Goal: Task Accomplishment & Management: Manage account settings

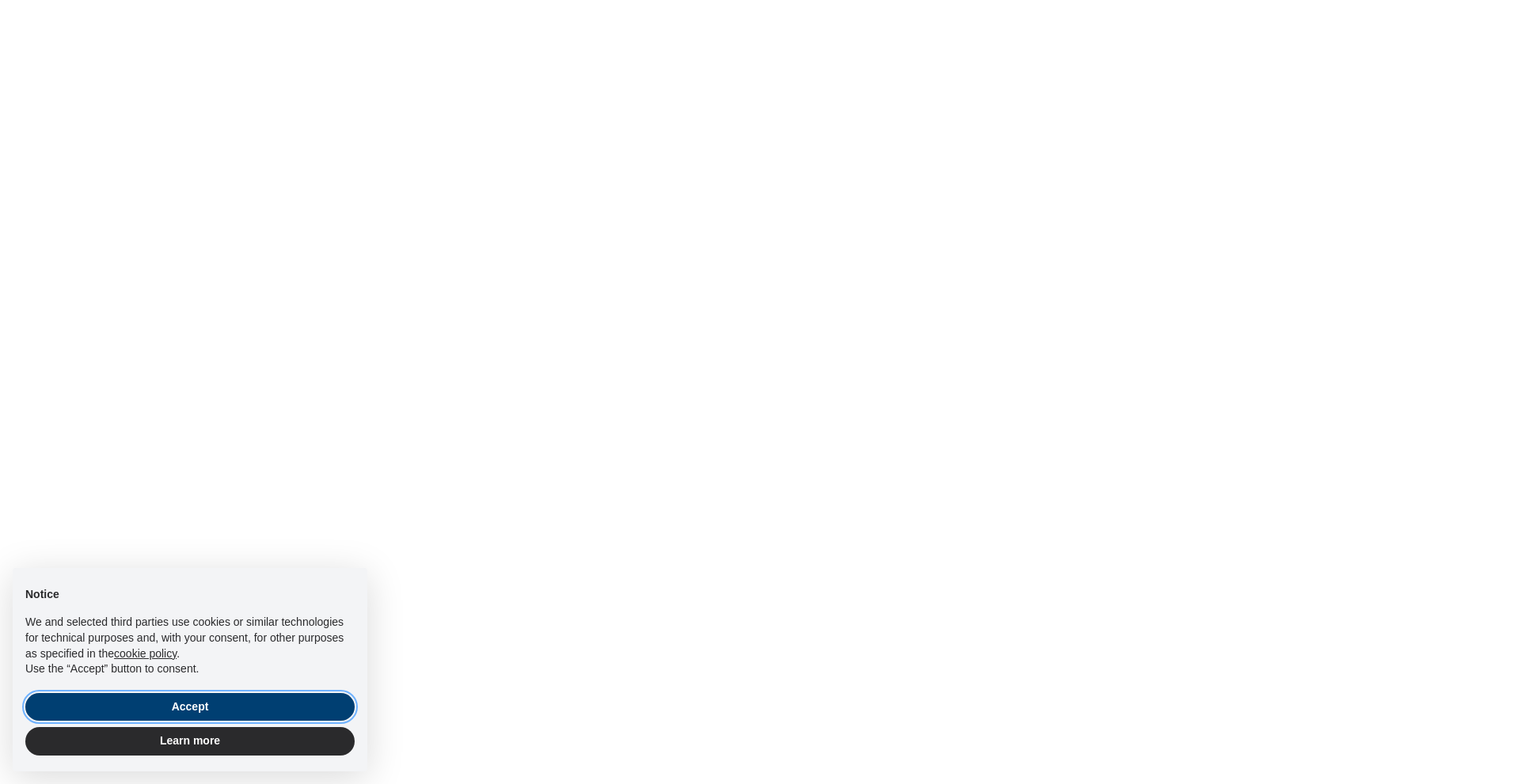
click at [153, 711] on button "Accept" at bounding box center [190, 707] width 330 height 28
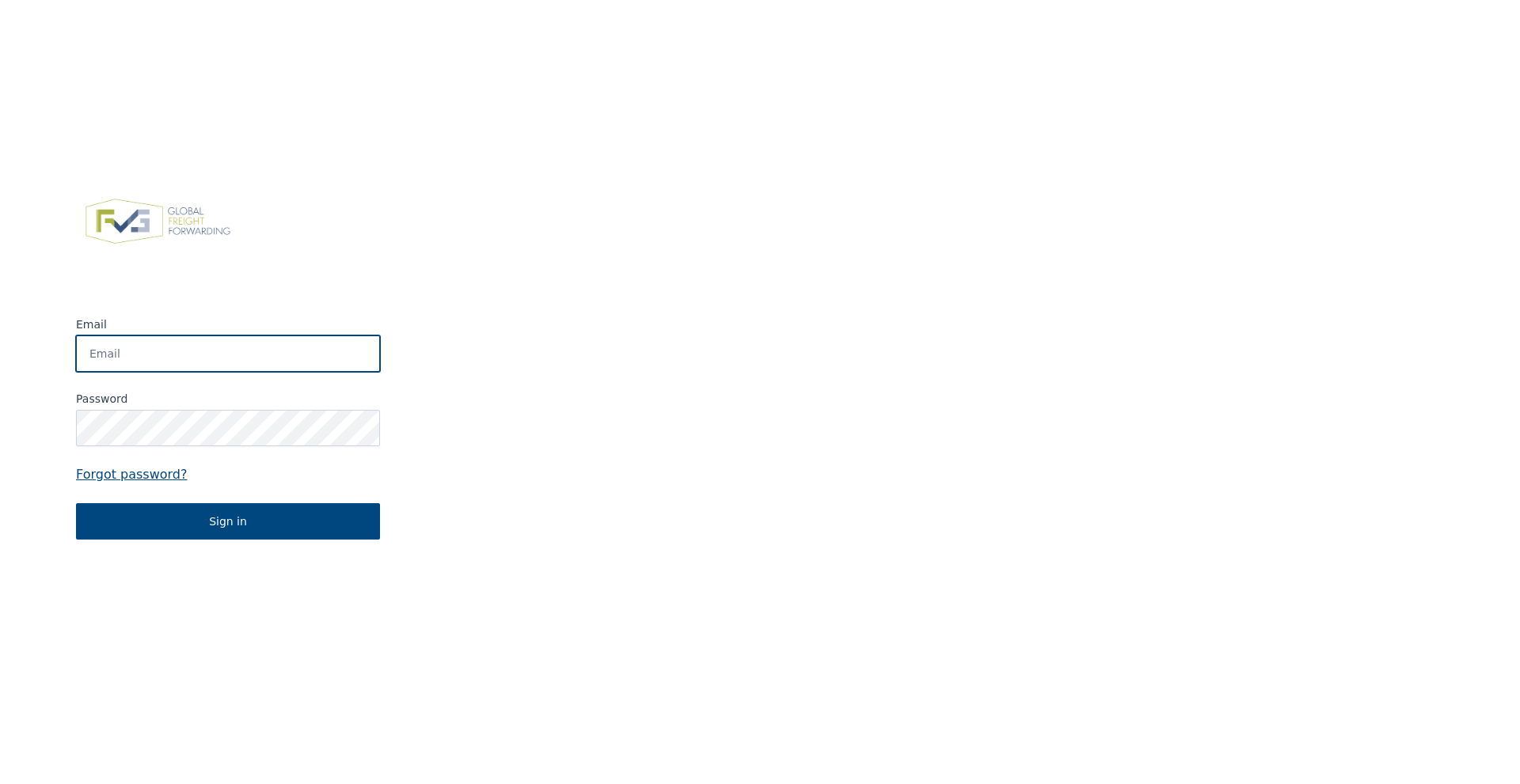
click at [110, 353] on input "Email" at bounding box center [228, 353] width 304 height 37
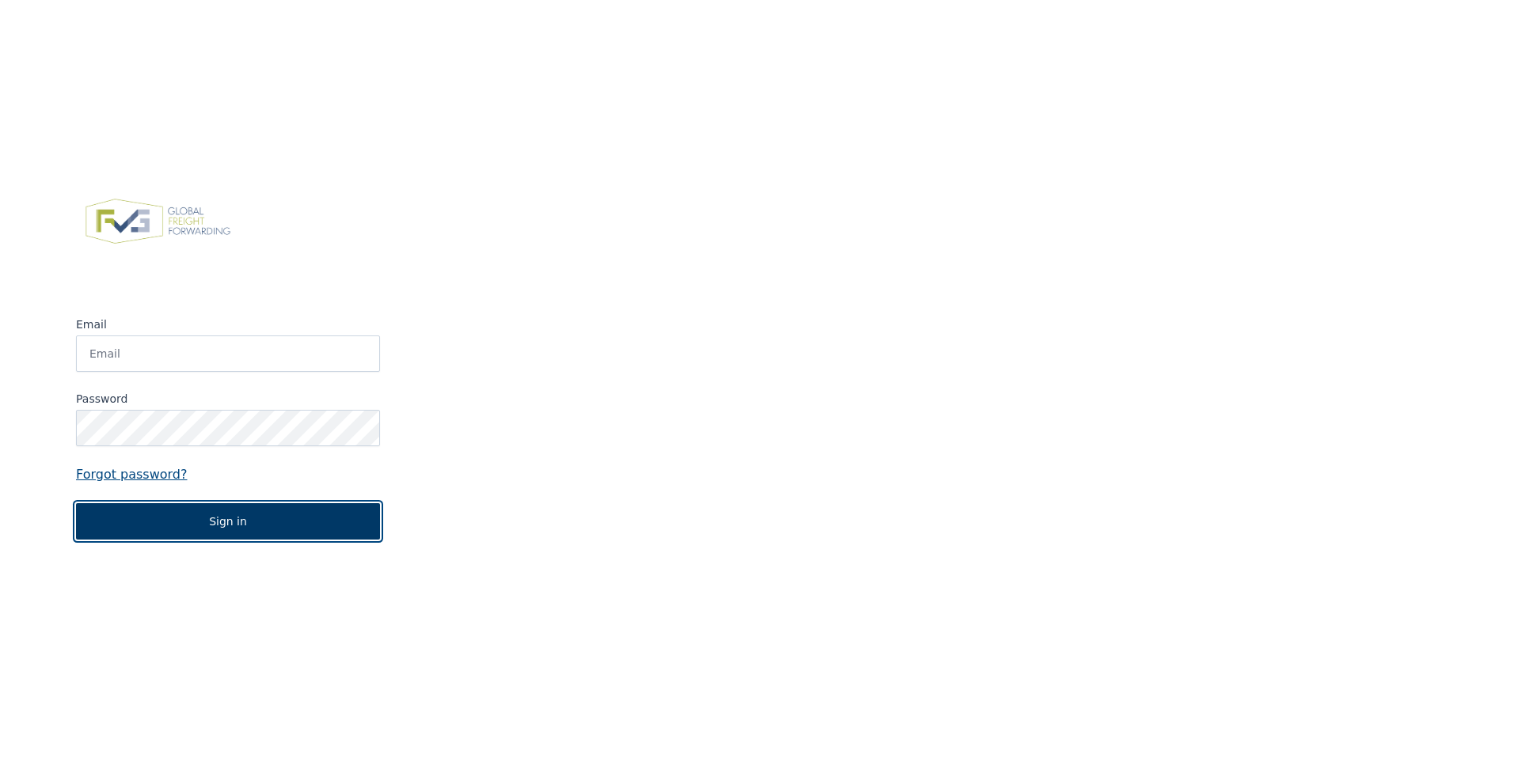
click at [208, 528] on button "Sign in" at bounding box center [228, 521] width 304 height 37
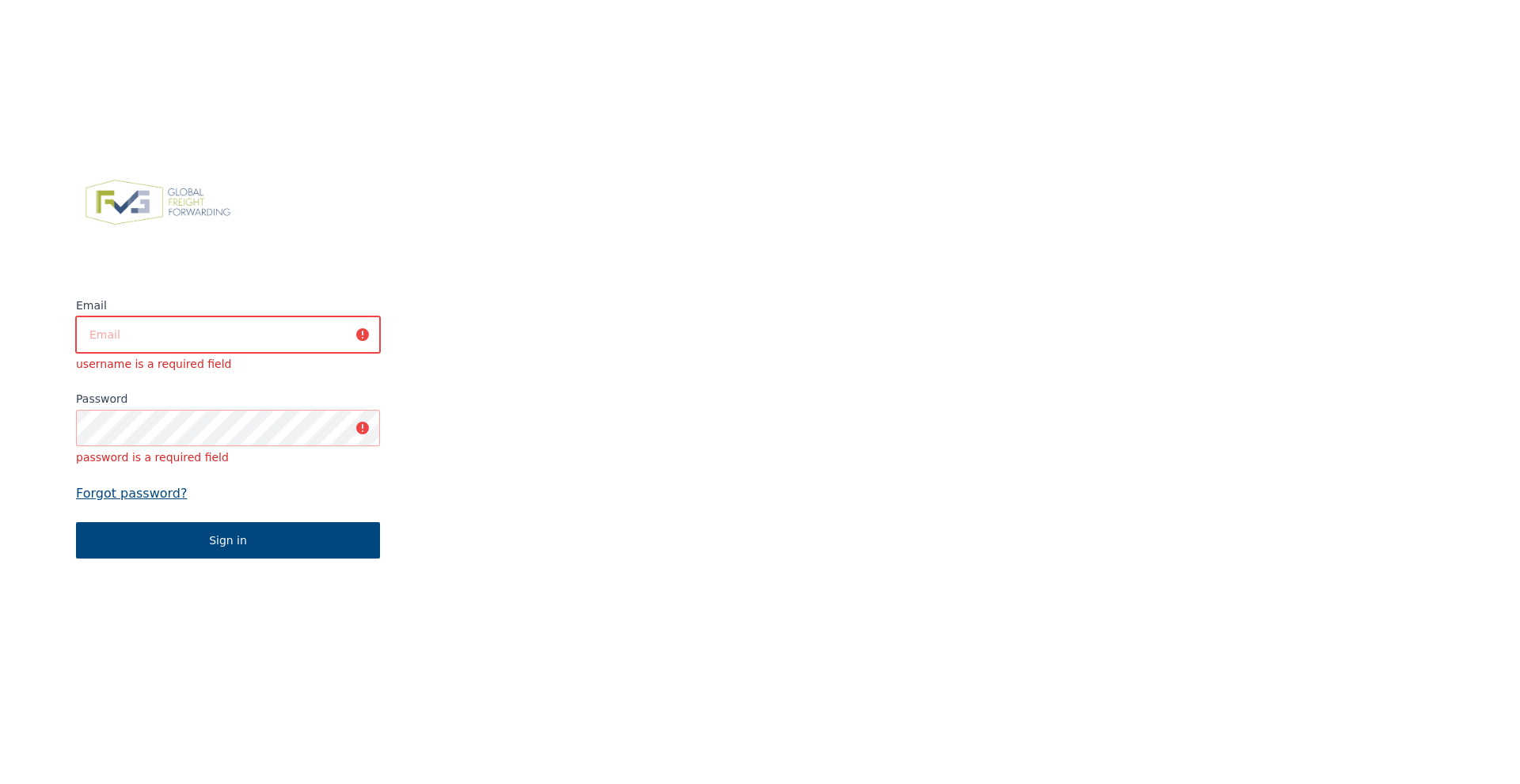
click at [236, 332] on input "Email" at bounding box center [228, 334] width 304 height 37
click at [183, 330] on input "Email" at bounding box center [228, 334] width 304 height 37
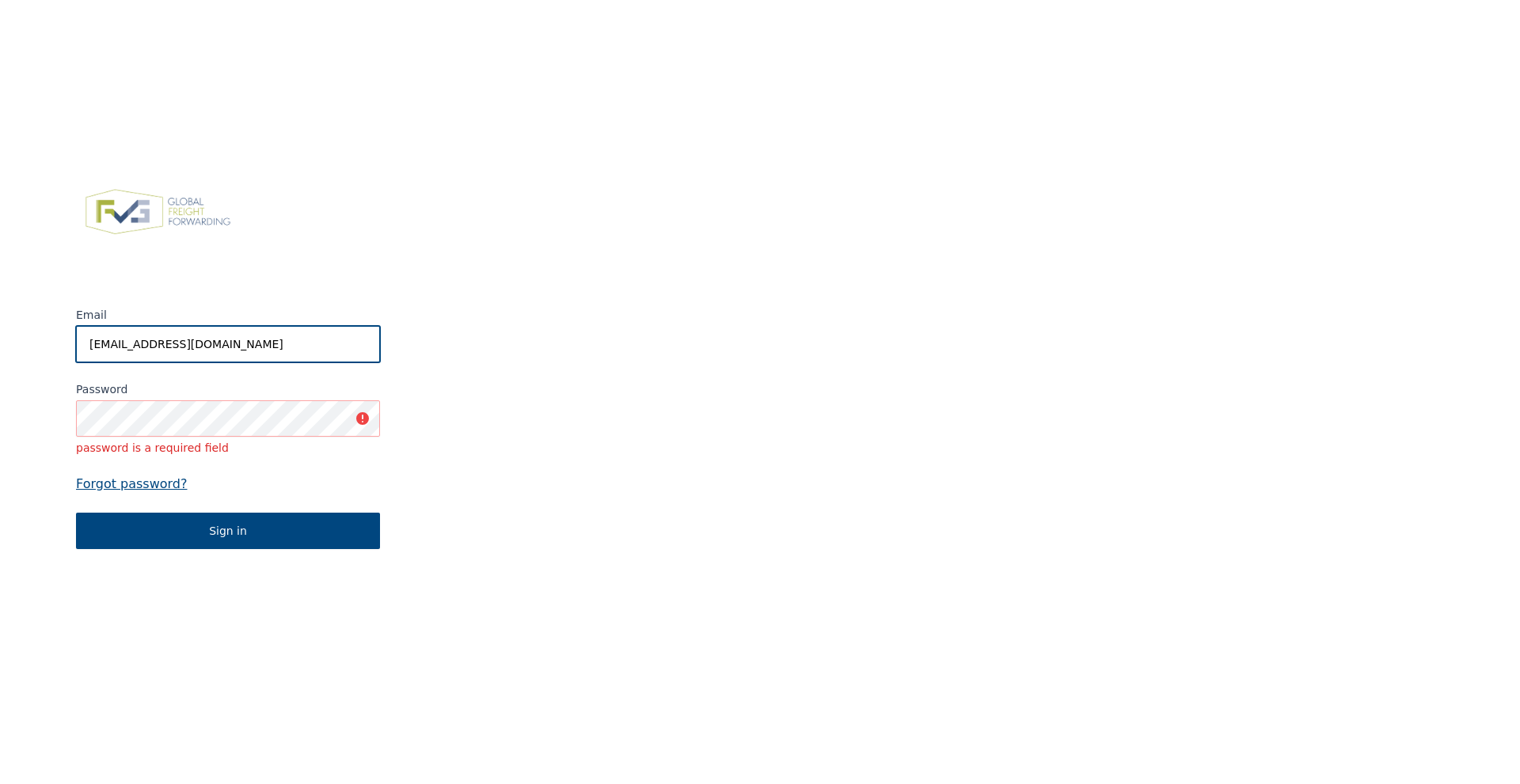
type input "[EMAIL_ADDRESS][DOMAIN_NAME]"
